Goal: Navigation & Orientation: Find specific page/section

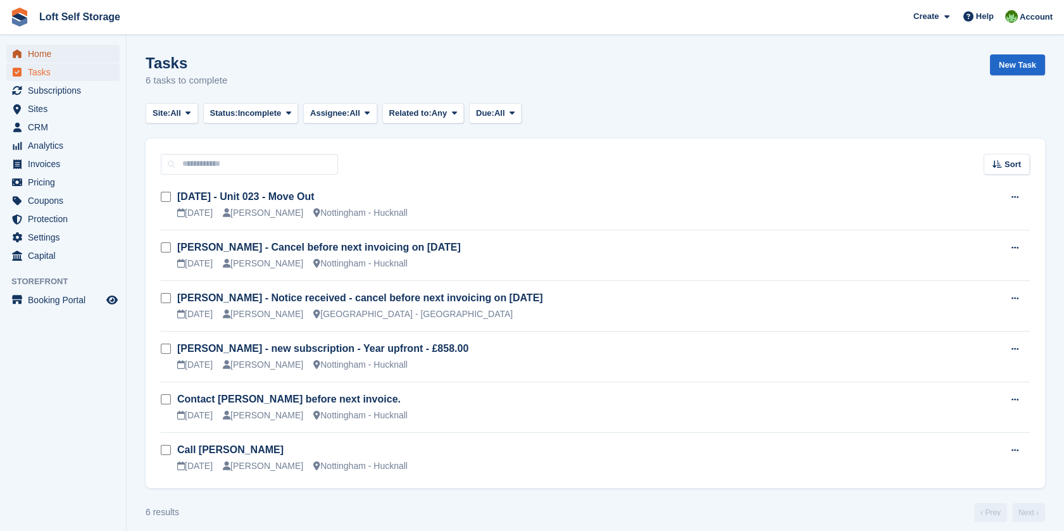
drag, startPoint x: 0, startPoint y: 0, endPoint x: 56, endPoint y: 51, distance: 75.3
click at [56, 51] on span "Home" at bounding box center [66, 54] width 76 height 18
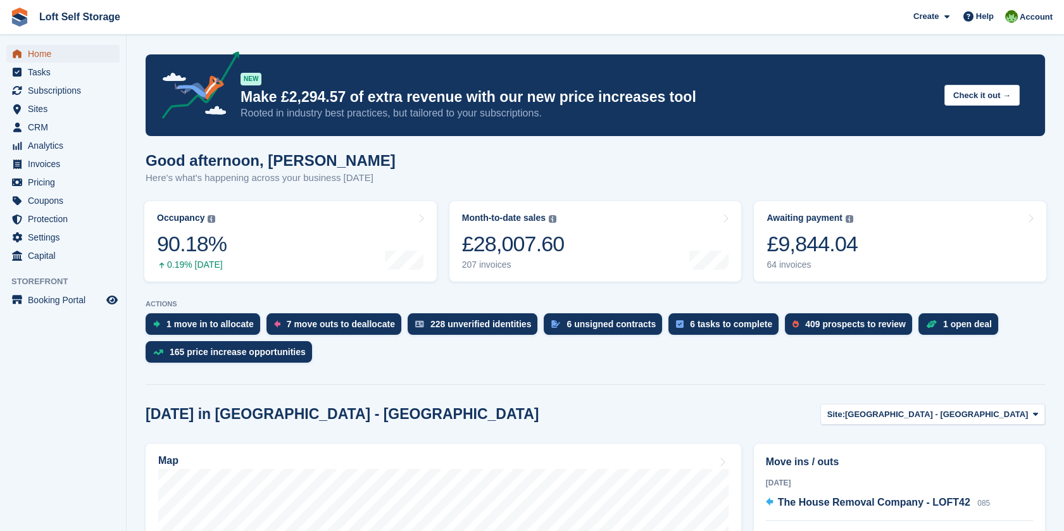
click at [52, 51] on span "Home" at bounding box center [66, 54] width 76 height 18
click at [63, 85] on span "Subscriptions" at bounding box center [66, 91] width 76 height 18
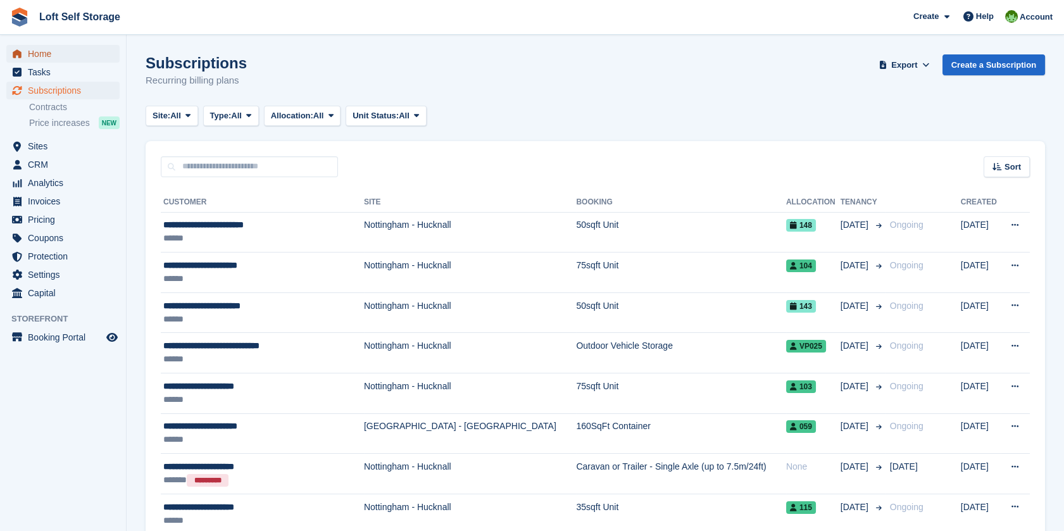
click at [46, 54] on span "Home" at bounding box center [66, 54] width 76 height 18
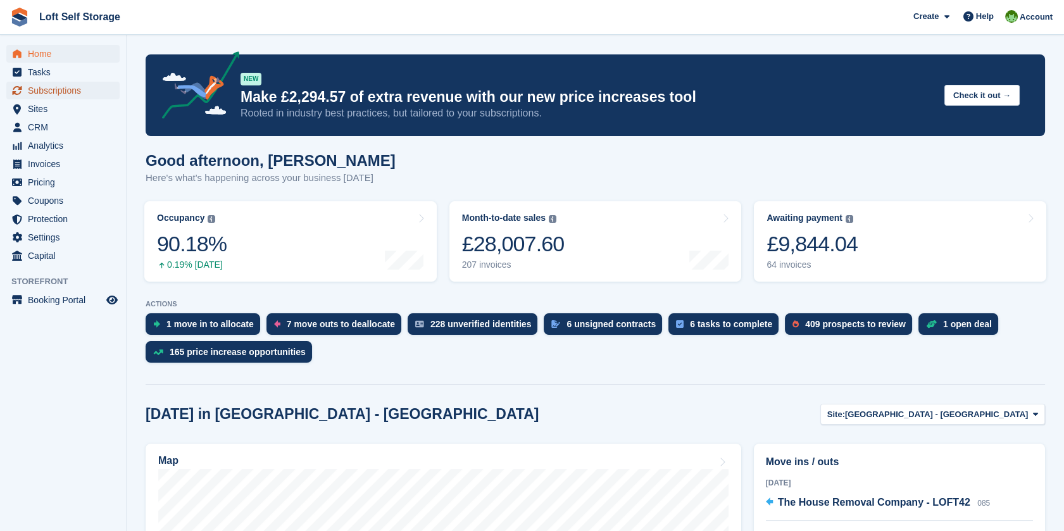
click at [72, 89] on span "Subscriptions" at bounding box center [66, 91] width 76 height 18
